Goal: Find specific page/section

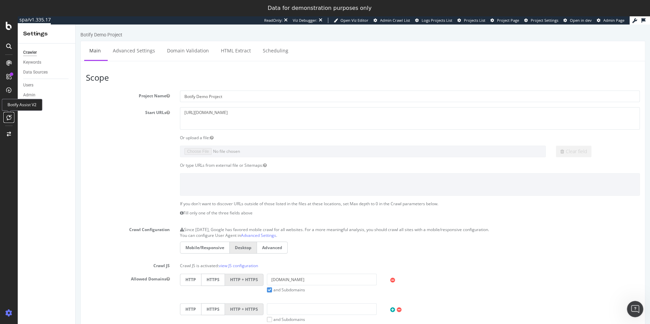
click at [11, 119] on icon at bounding box center [8, 117] width 5 height 5
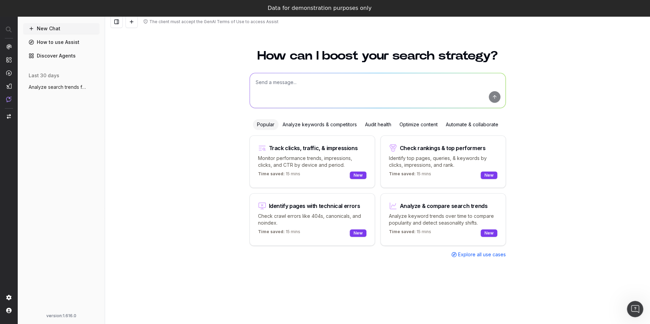
scroll to position [16, 0]
